Goal: Communication & Community: Participate in discussion

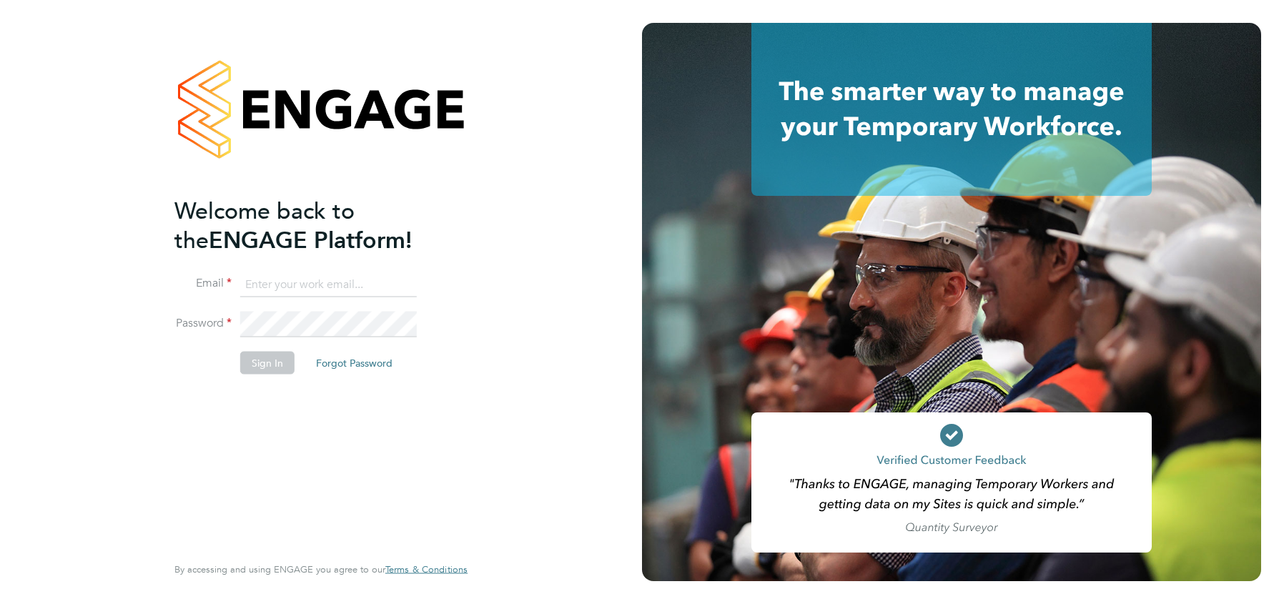
type input "[EMAIL_ADDRESS][DOMAIN_NAME]"
click at [263, 368] on button "Sign In" at bounding box center [267, 362] width 54 height 23
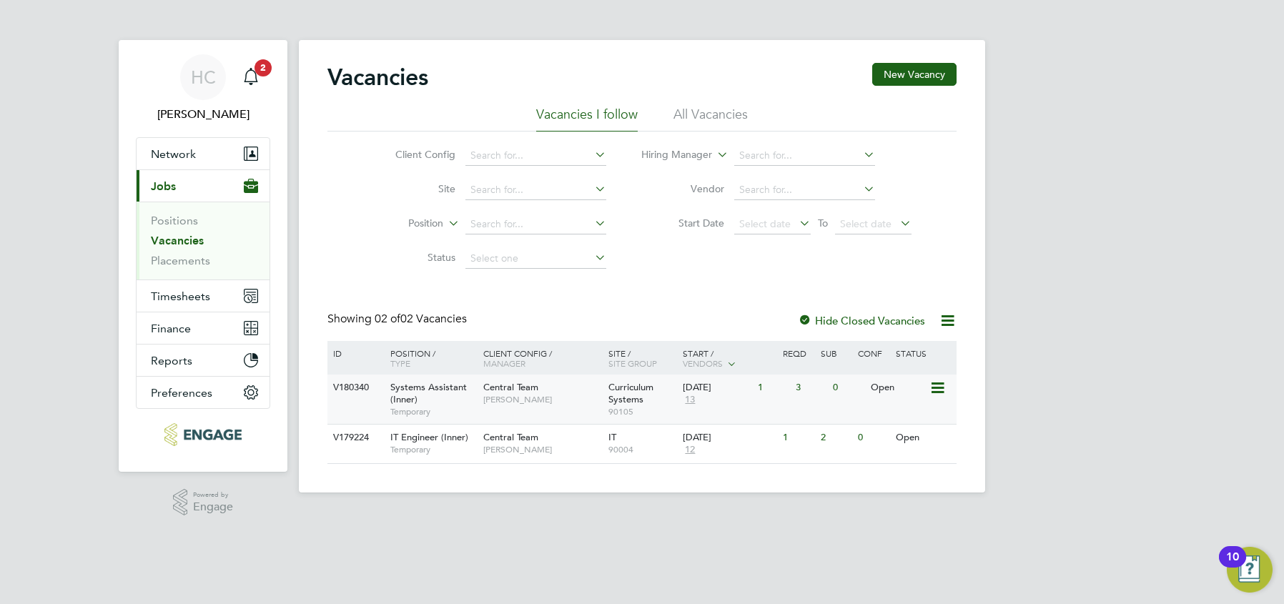
click at [465, 400] on div "Systems Assistant (Inner) Temporary" at bounding box center [430, 399] width 100 height 49
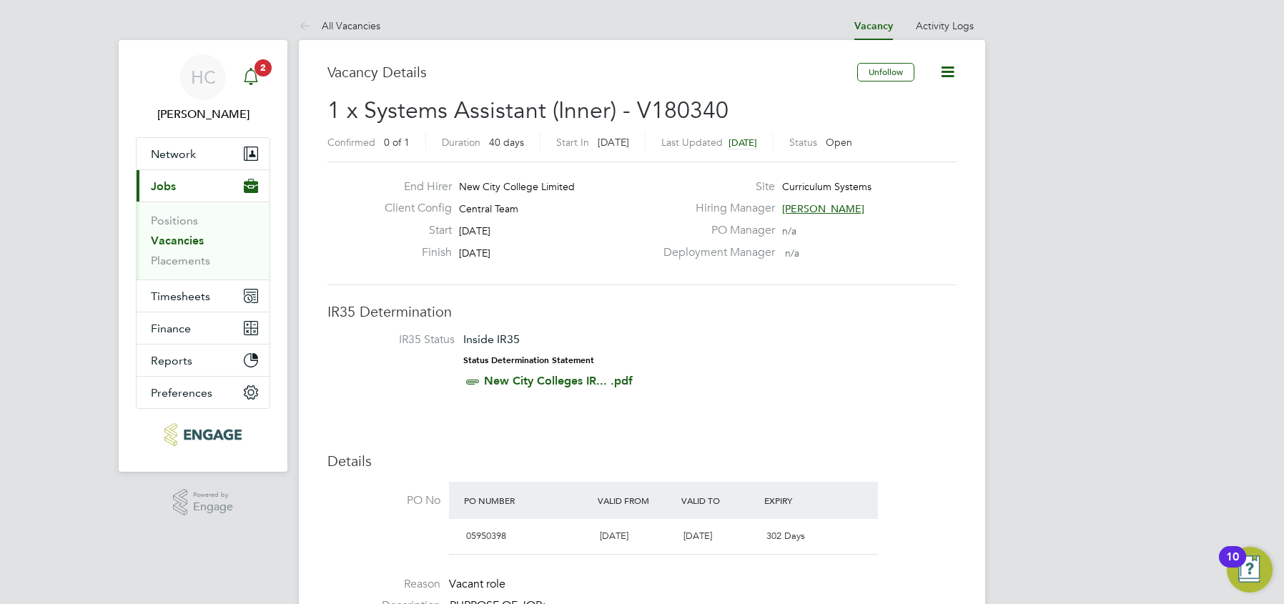
click at [247, 75] on icon "Main navigation" at bounding box center [250, 76] width 17 height 17
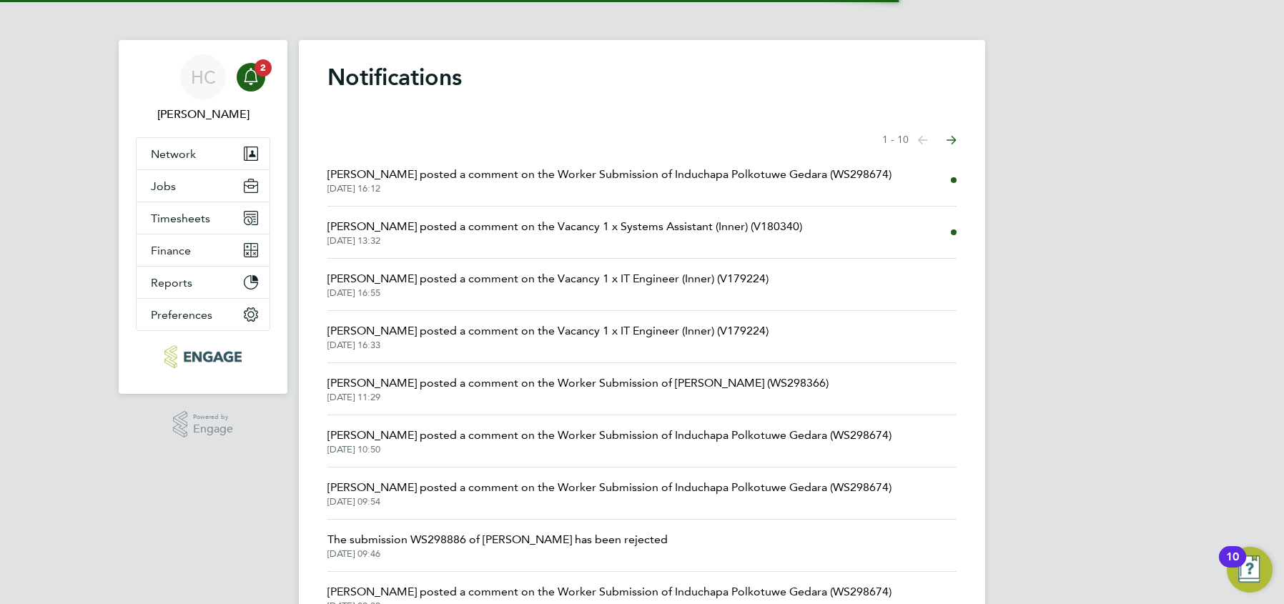
click at [469, 185] on span "[DATE] 16:12" at bounding box center [609, 188] width 564 height 11
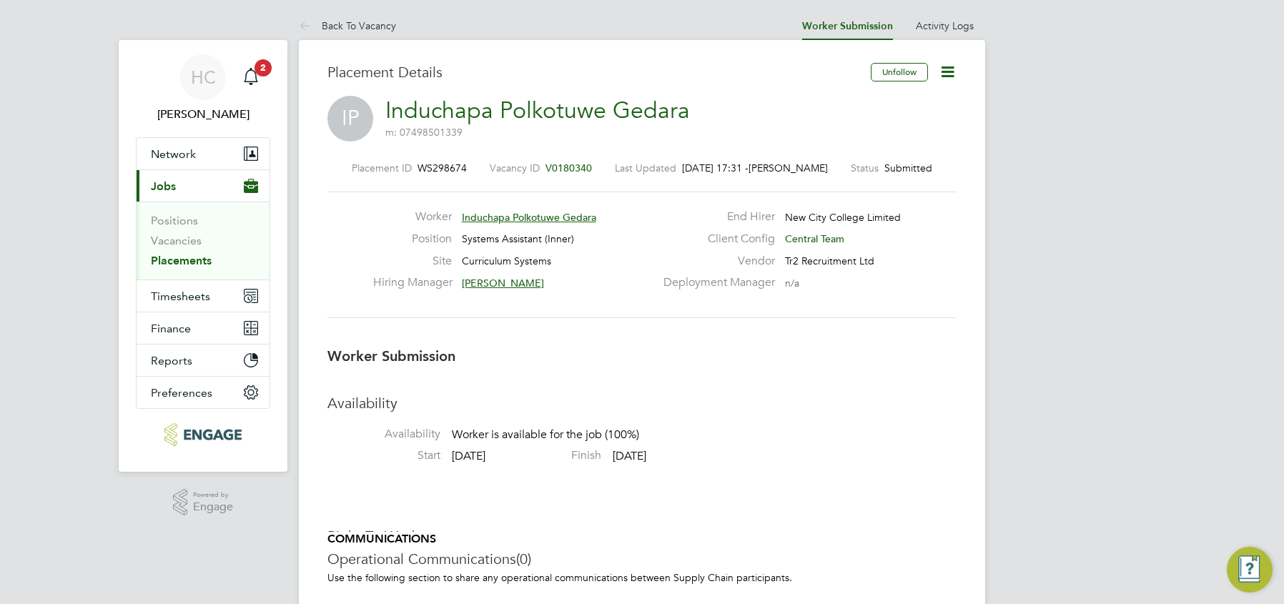
scroll to position [7, 7]
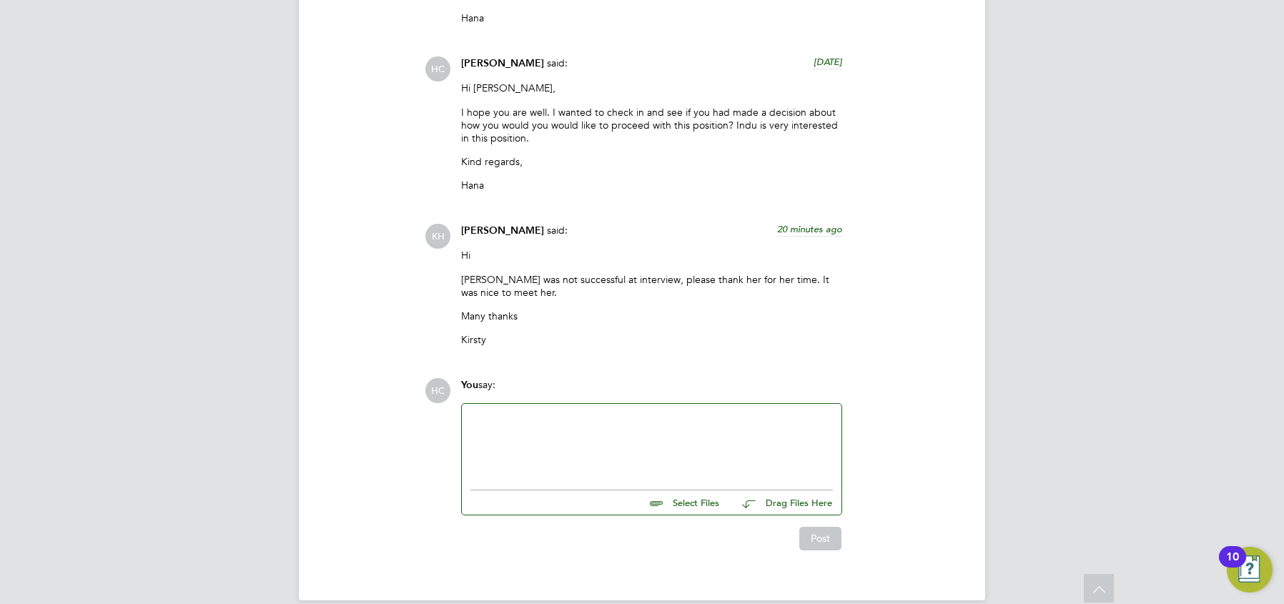
click at [541, 433] on div at bounding box center [651, 443] width 362 height 61
click at [556, 420] on div at bounding box center [651, 443] width 362 height 61
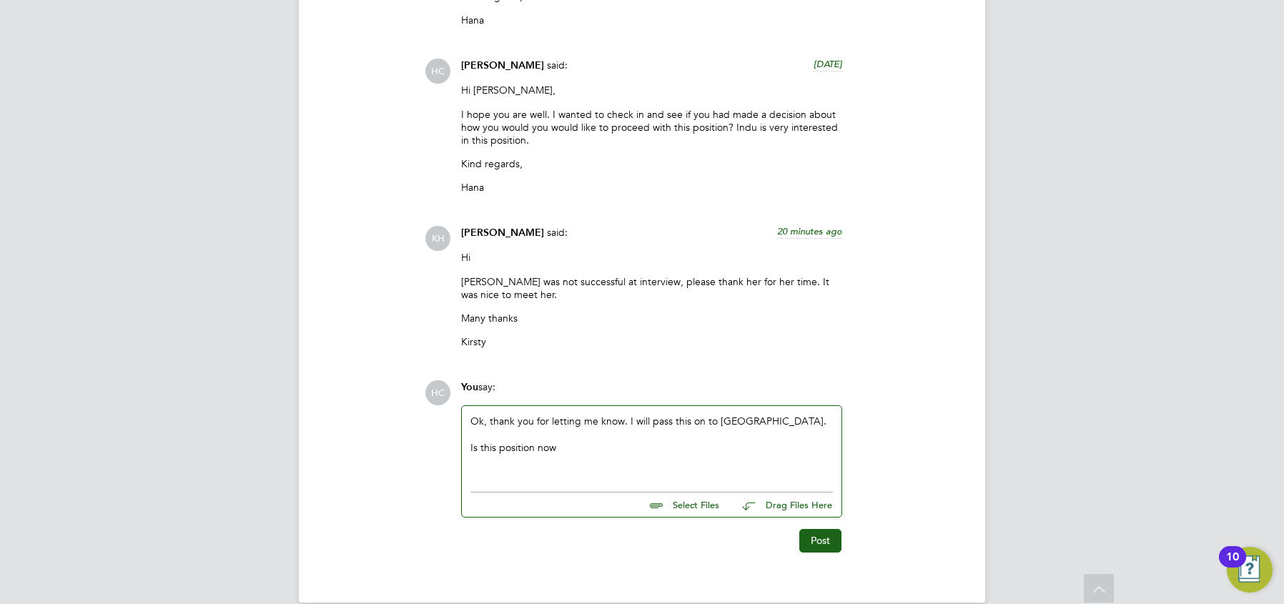
click at [611, 441] on div "Is this position now" at bounding box center [651, 447] width 362 height 13
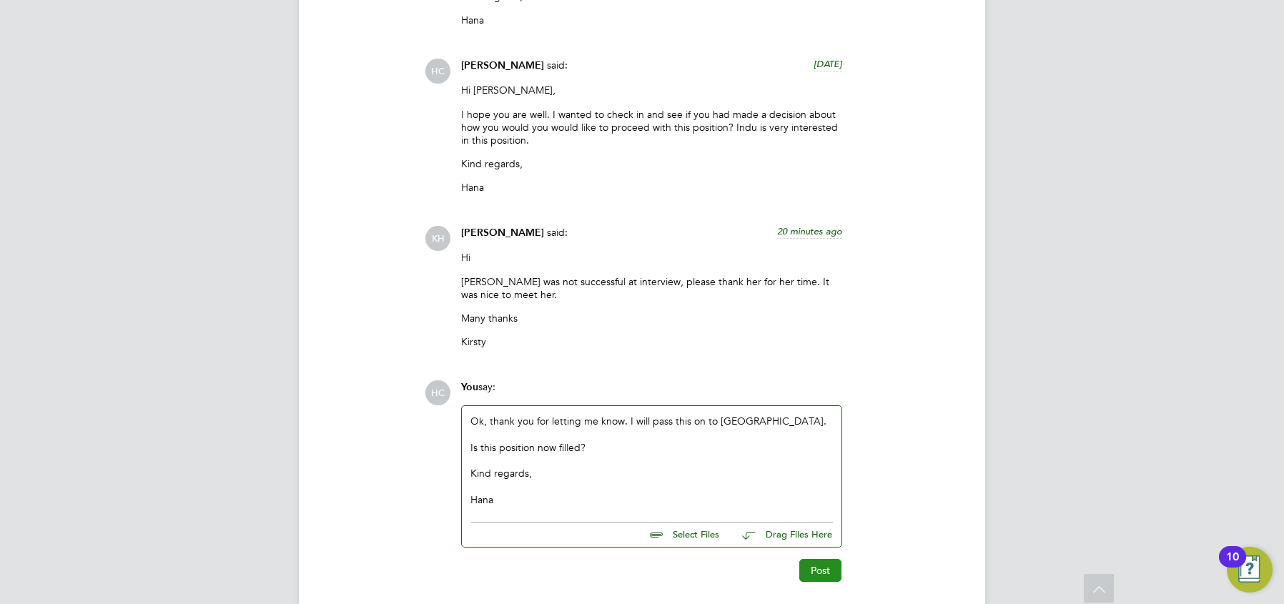
click at [822, 559] on button "Post" at bounding box center [820, 570] width 42 height 23
